Goal: Task Accomplishment & Management: Manage account settings

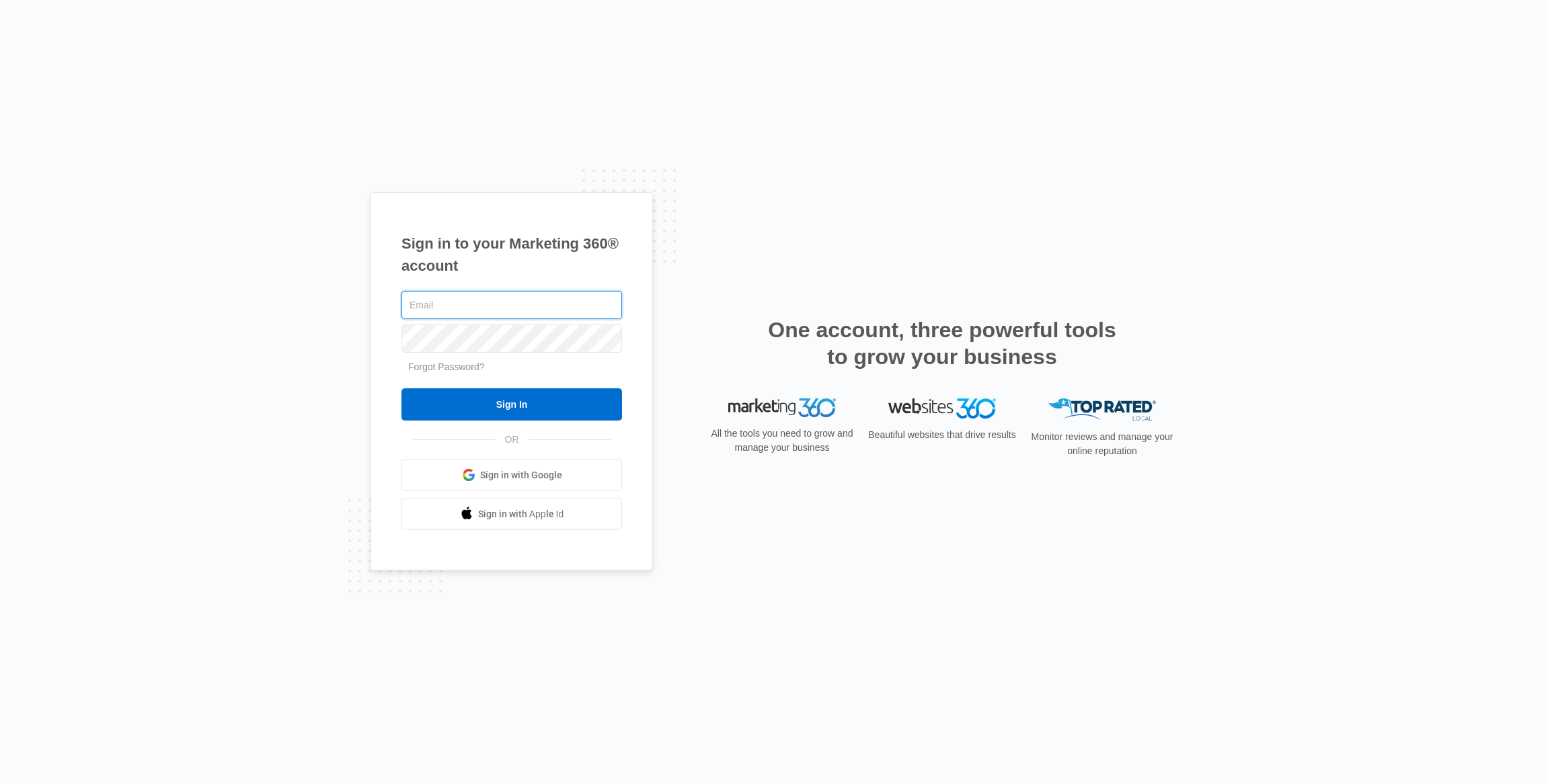
click at [479, 301] on input "text" at bounding box center [511, 305] width 220 height 28
type input "[PERSON_NAME][EMAIL_ADDRESS][PERSON_NAME][DOMAIN_NAME]"
click at [513, 404] on input "Sign In" at bounding box center [511, 404] width 220 height 32
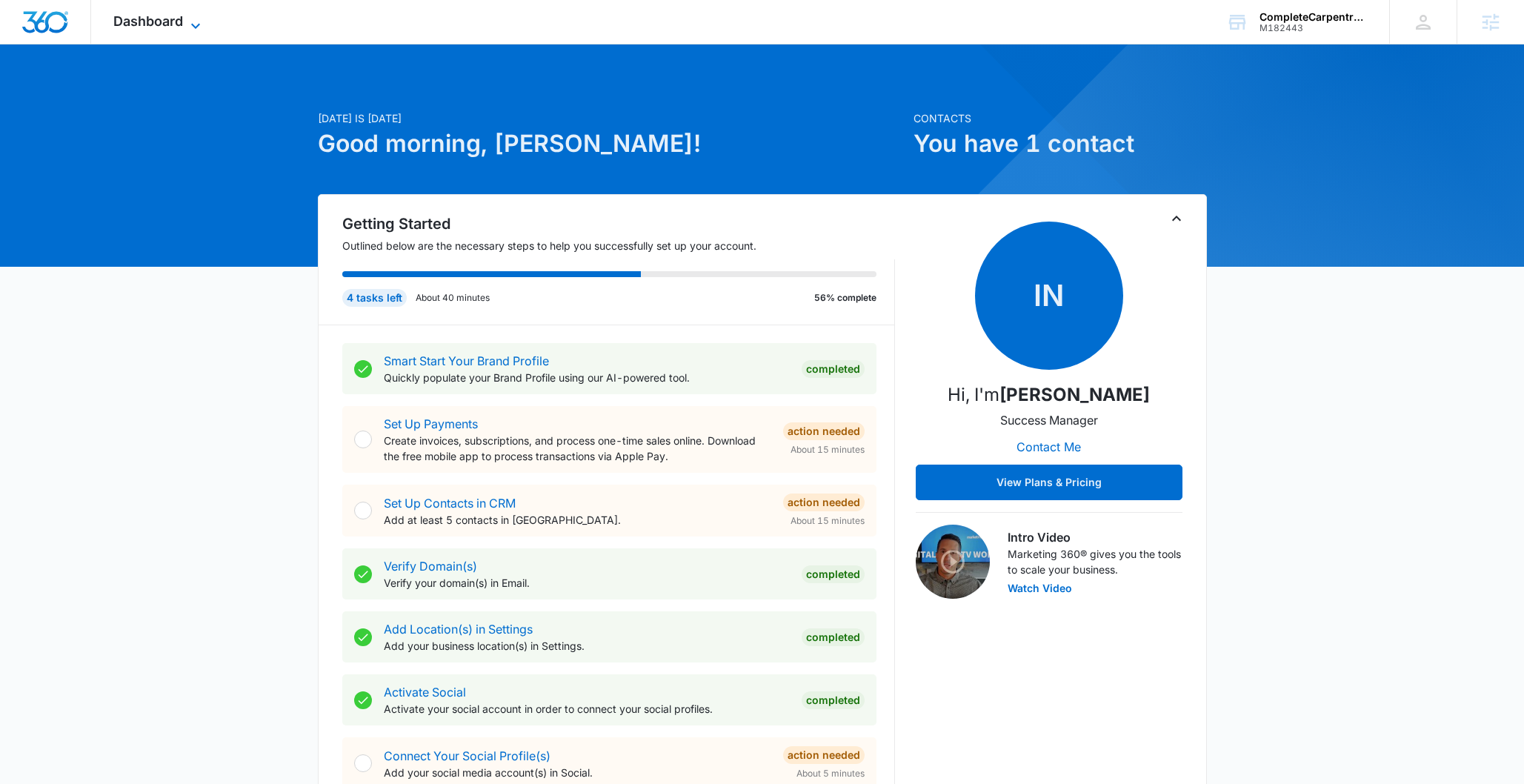
drag, startPoint x: 198, startPoint y: 16, endPoint x: 173, endPoint y: 25, distance: 26.6
click at [195, 18] on icon at bounding box center [196, 26] width 18 height 18
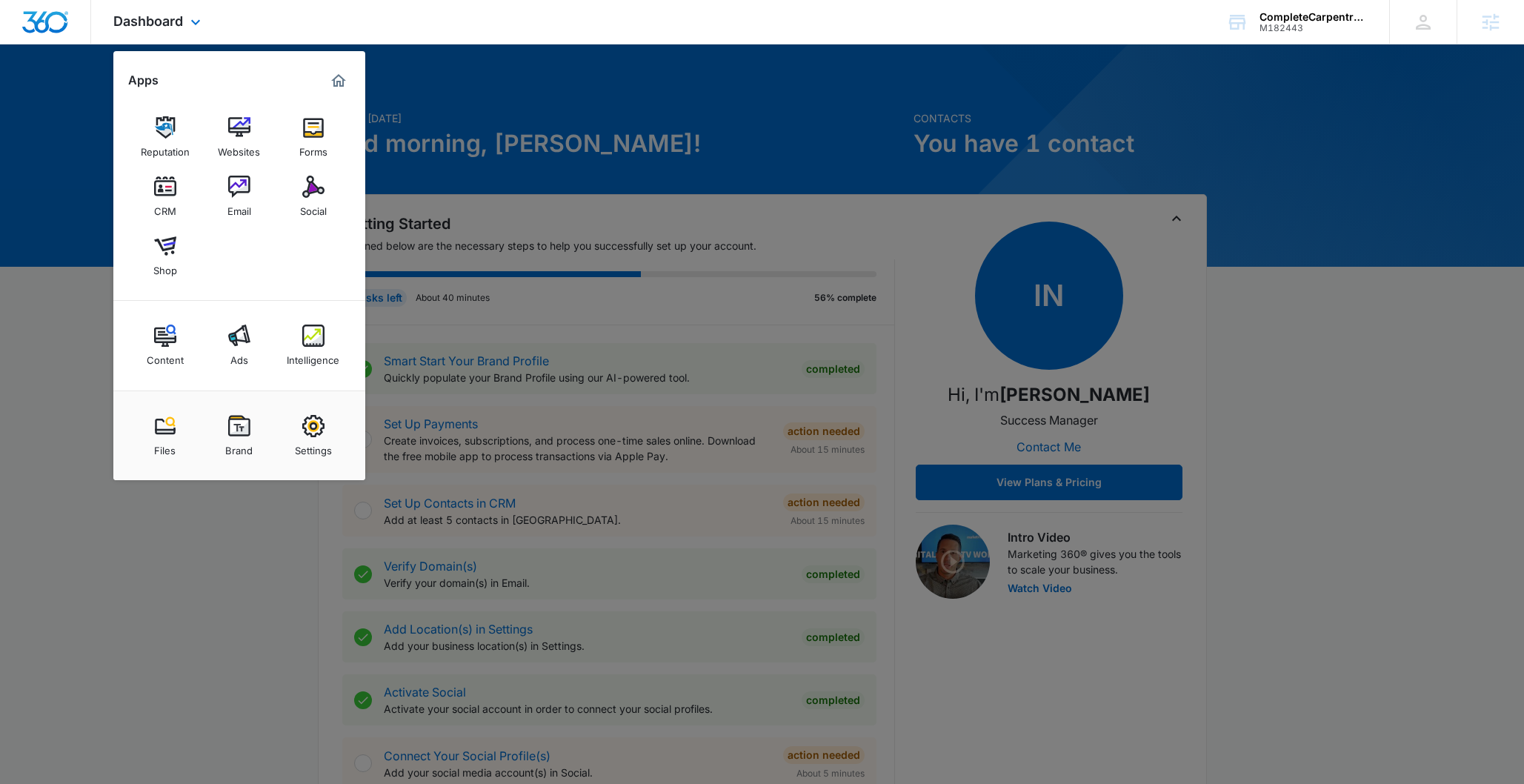
drag, startPoint x: 238, startPoint y: 130, endPoint x: 255, endPoint y: 103, distance: 31.9
click at [238, 130] on img at bounding box center [239, 127] width 22 height 22
